Goal: Task Accomplishment & Management: Manage account settings

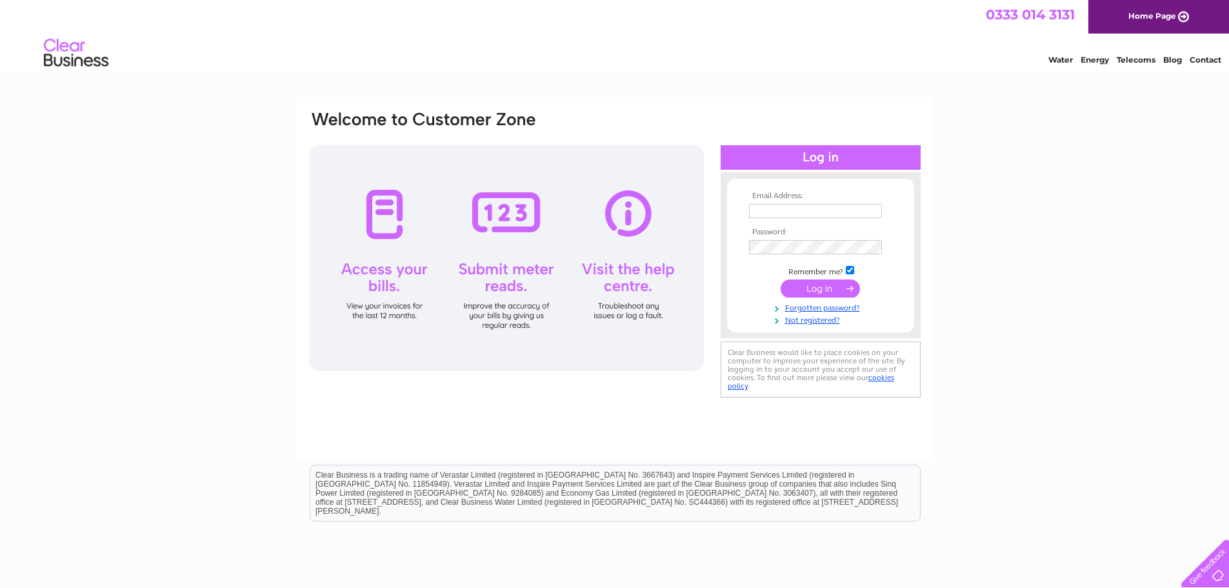
type input "kristy@sekers.co.uk"
click at [815, 291] on input "submit" at bounding box center [820, 288] width 79 height 18
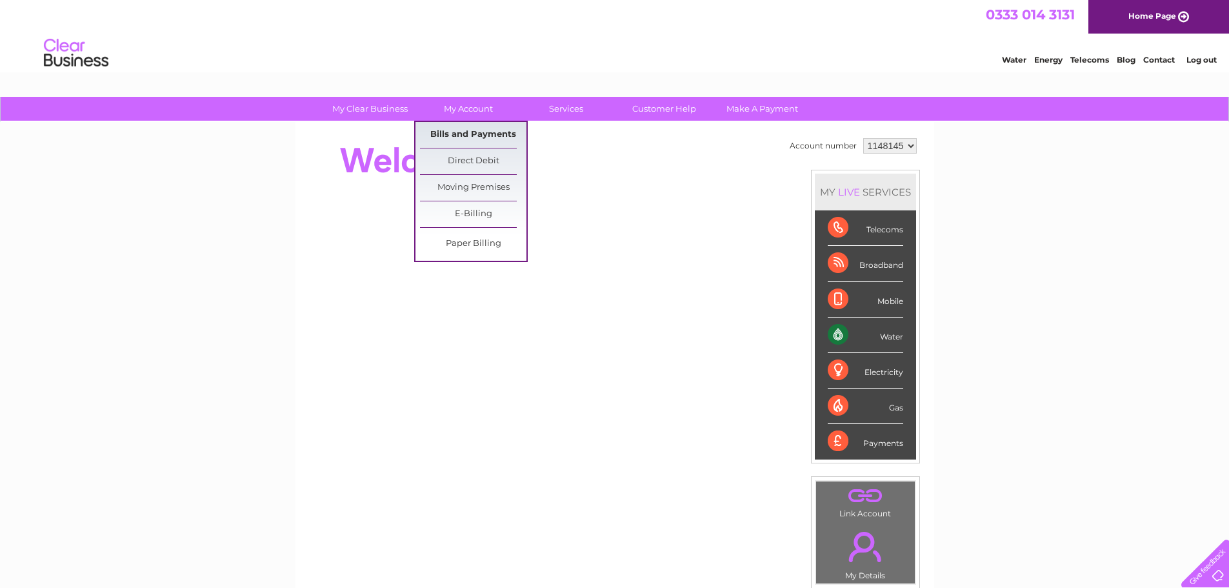
click at [460, 132] on link "Bills and Payments" at bounding box center [473, 135] width 106 height 26
click at [492, 135] on link "Bills and Payments" at bounding box center [473, 135] width 106 height 26
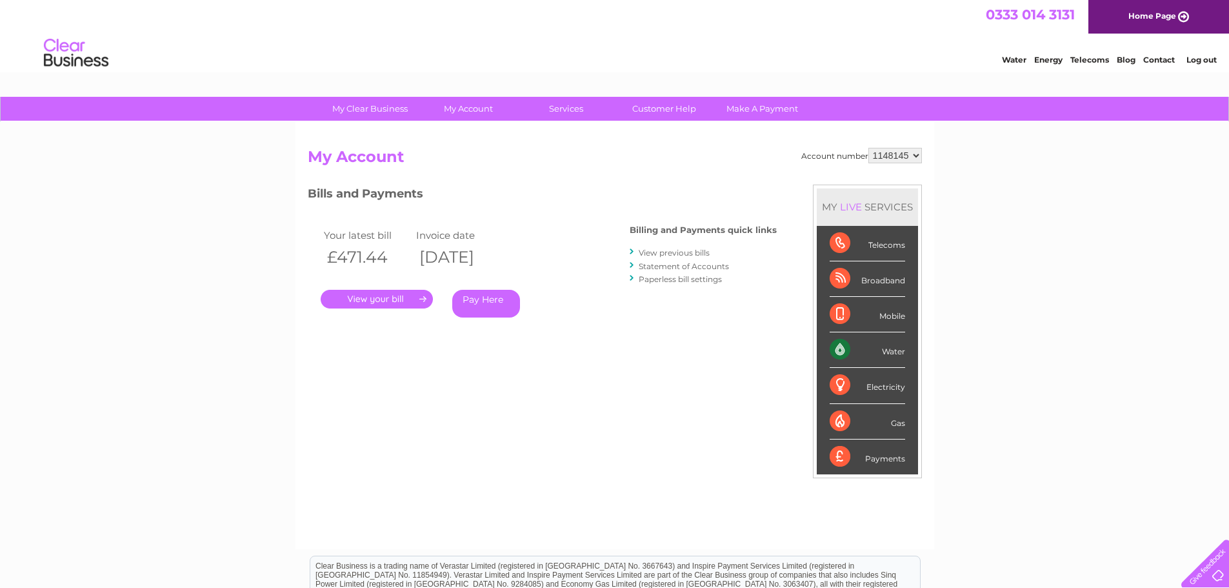
click at [424, 298] on link "." at bounding box center [377, 299] width 112 height 19
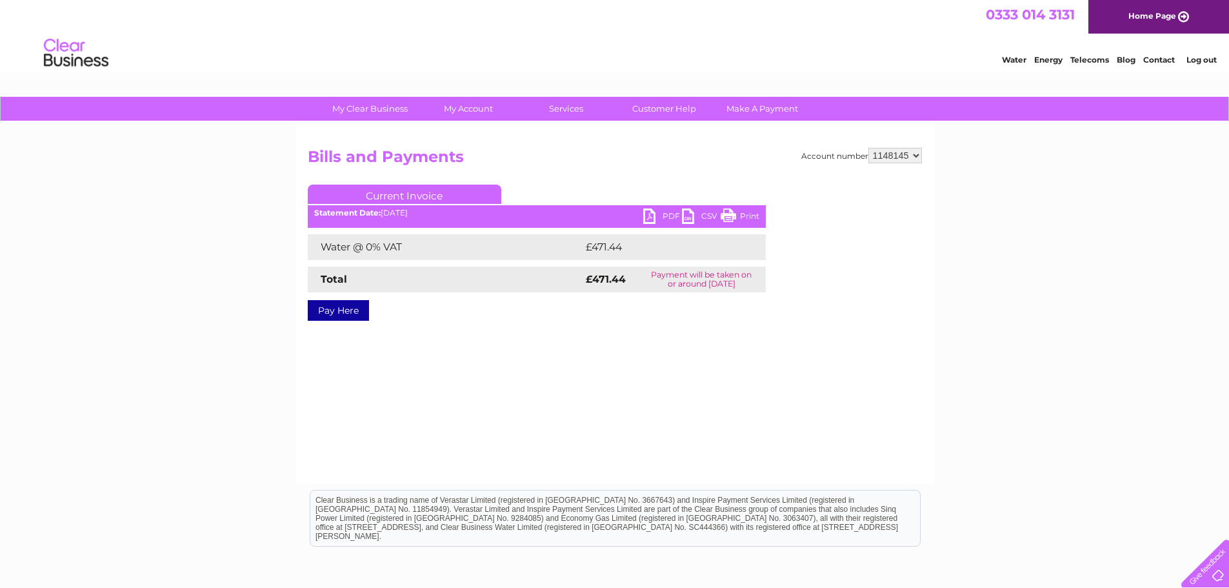
click at [665, 213] on link "PDF" at bounding box center [662, 217] width 39 height 19
drag, startPoint x: 1203, startPoint y: 59, endPoint x: 1202, endPoint y: 53, distance: 6.6
click at [1203, 59] on link "Log out" at bounding box center [1201, 60] width 30 height 10
